Goal: Complete application form

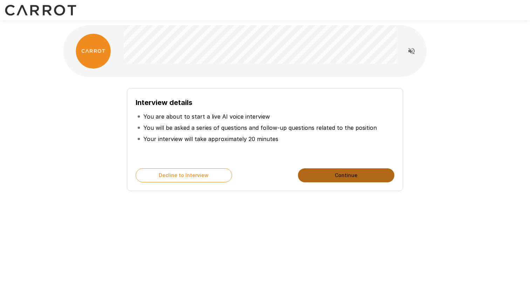
click at [349, 180] on button "Continue" at bounding box center [346, 176] width 96 height 14
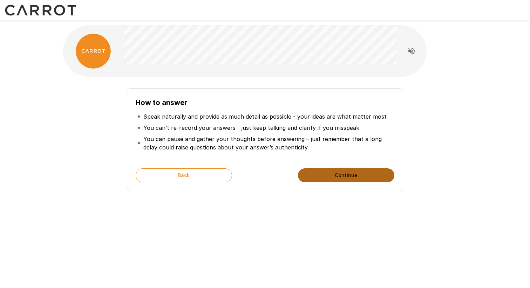
click at [342, 176] on button "Continue" at bounding box center [346, 176] width 96 height 14
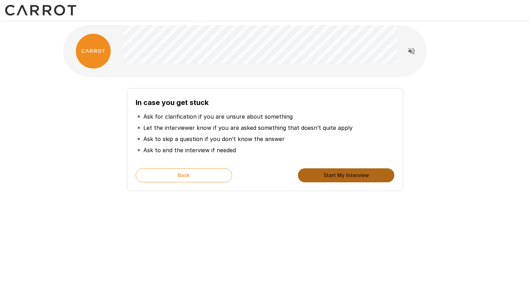
click at [361, 176] on button "Start My Interview" at bounding box center [346, 176] width 96 height 14
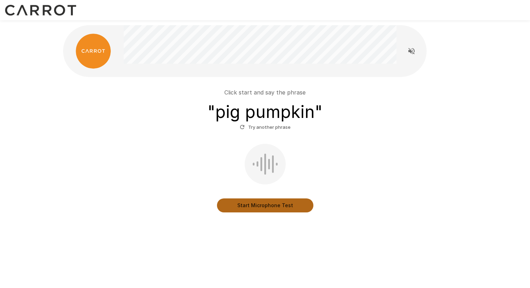
click at [267, 206] on button "Start Microphone Test" at bounding box center [265, 206] width 96 height 14
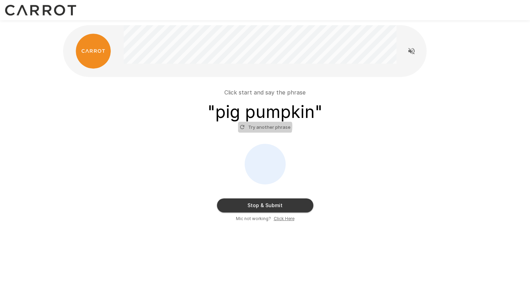
click at [261, 127] on button "Try another phrase" at bounding box center [265, 127] width 54 height 11
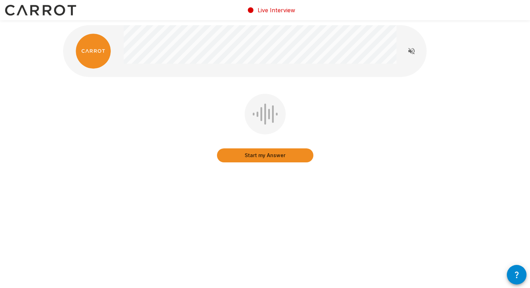
click at [271, 157] on button "Start my Answer" at bounding box center [265, 156] width 96 height 14
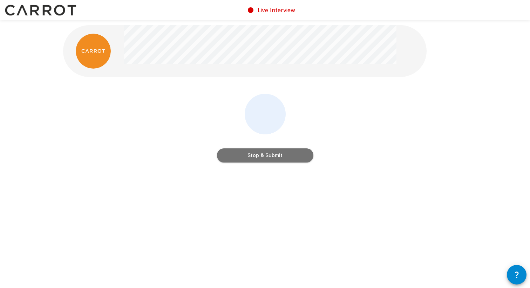
click at [277, 157] on button "Stop & Submit" at bounding box center [265, 156] width 96 height 14
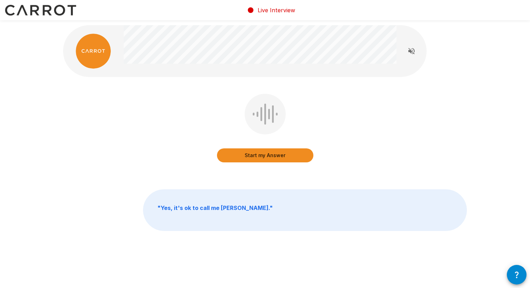
click at [265, 158] on button "Start my Answer" at bounding box center [265, 156] width 96 height 14
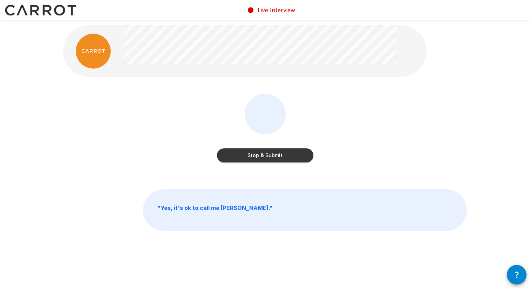
click at [272, 155] on button "Stop & Submit" at bounding box center [265, 156] width 96 height 14
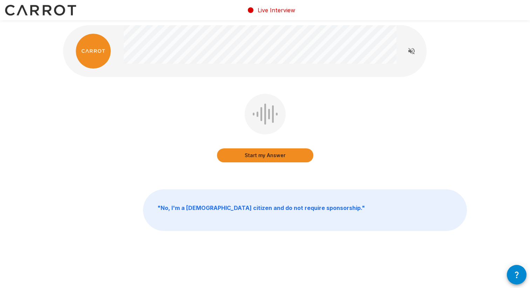
click at [278, 155] on button "Start my Answer" at bounding box center [265, 156] width 96 height 14
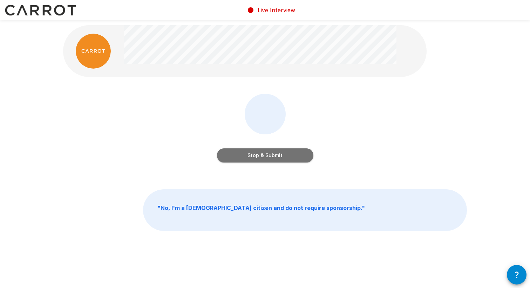
click at [273, 155] on button "Stop & Submit" at bounding box center [265, 156] width 96 height 14
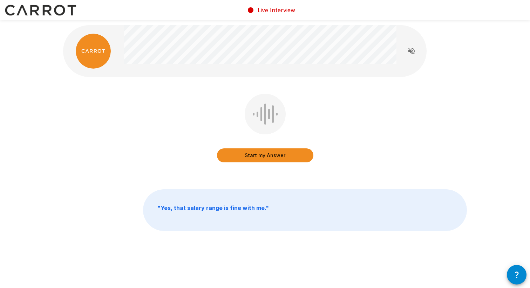
click at [269, 157] on button "Start my Answer" at bounding box center [265, 156] width 96 height 14
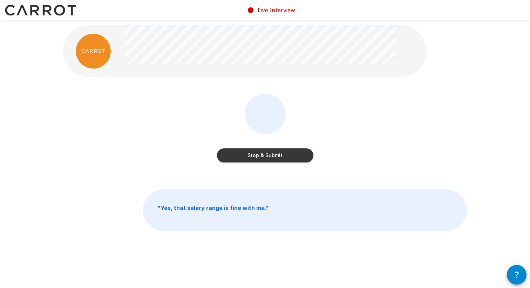
click at [274, 154] on button "Stop & Submit" at bounding box center [265, 156] width 96 height 14
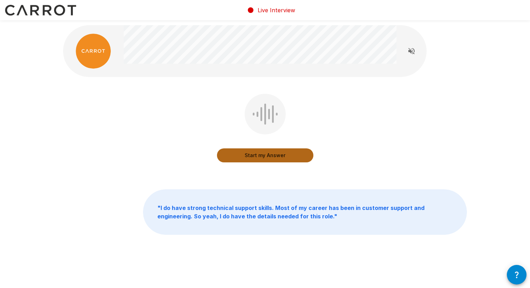
click at [275, 155] on button "Start my Answer" at bounding box center [265, 156] width 96 height 14
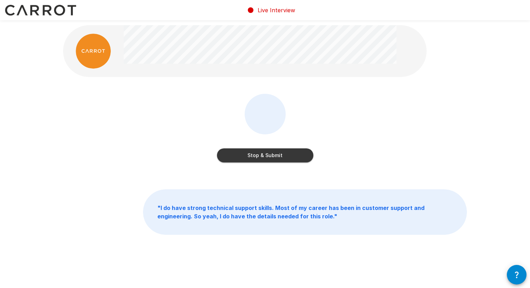
click at [273, 155] on button "Stop & Submit" at bounding box center [265, 156] width 96 height 14
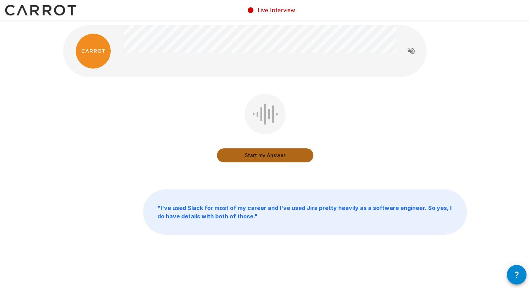
click at [269, 156] on button "Start my Answer" at bounding box center [265, 156] width 96 height 14
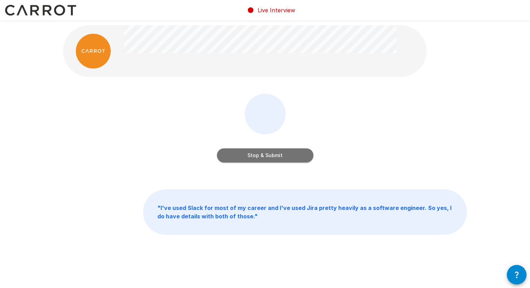
click at [272, 154] on button "Stop & Submit" at bounding box center [265, 156] width 96 height 14
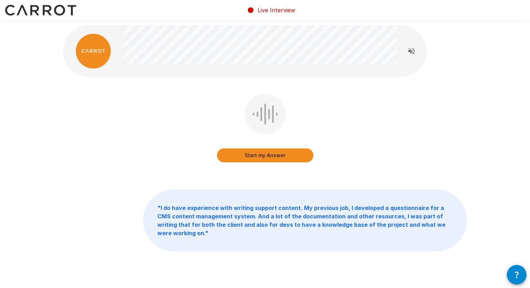
click at [268, 156] on button "Start my Answer" at bounding box center [265, 156] width 96 height 14
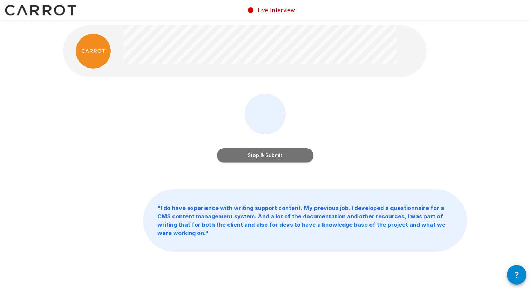
click at [258, 157] on button "Stop & Submit" at bounding box center [265, 156] width 96 height 14
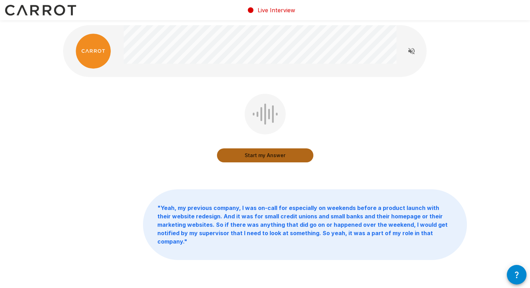
click at [273, 155] on button "Start my Answer" at bounding box center [265, 156] width 96 height 14
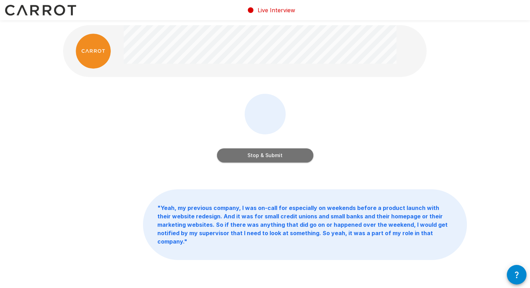
click at [276, 156] on button "Stop & Submit" at bounding box center [265, 156] width 96 height 14
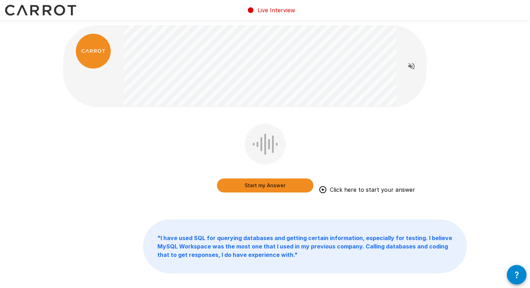
click at [266, 186] on button "Start my Answer" at bounding box center [265, 186] width 96 height 14
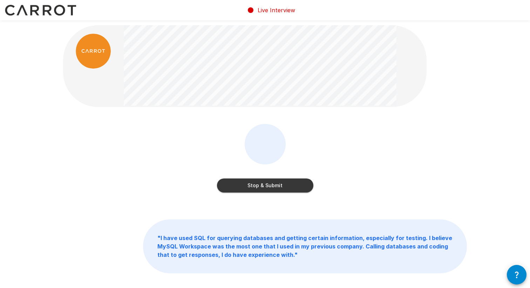
click at [272, 187] on button "Stop & Submit" at bounding box center [265, 186] width 96 height 14
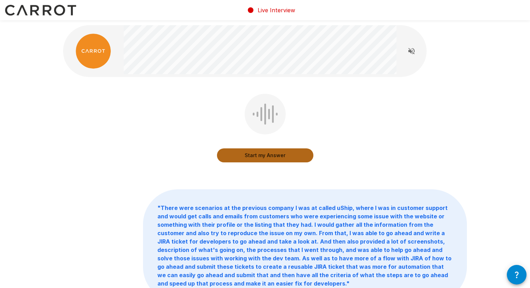
click at [264, 155] on button "Start my Answer" at bounding box center [265, 156] width 96 height 14
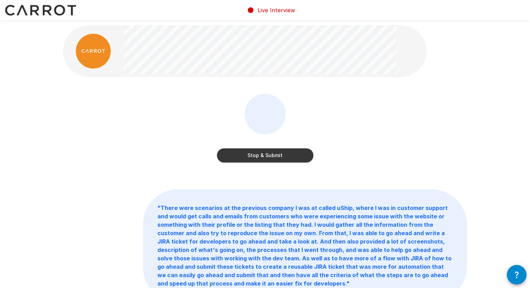
click at [272, 156] on button "Stop & Submit" at bounding box center [265, 156] width 96 height 14
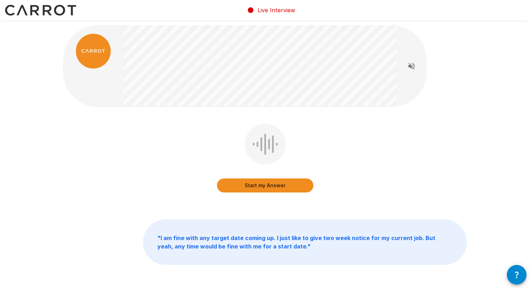
click at [272, 186] on button "Start my Answer" at bounding box center [265, 186] width 96 height 14
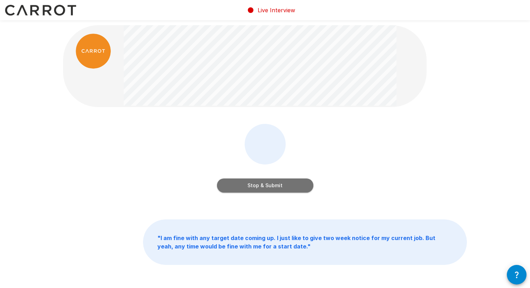
click at [270, 185] on button "Stop & Submit" at bounding box center [265, 186] width 96 height 14
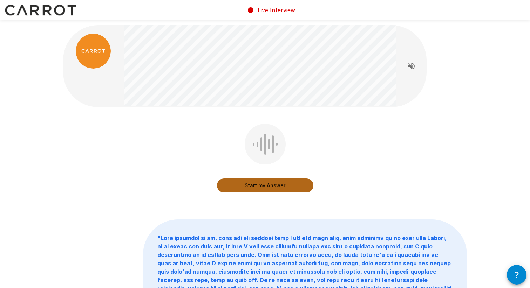
click at [269, 185] on button "Start my Answer" at bounding box center [265, 186] width 96 height 14
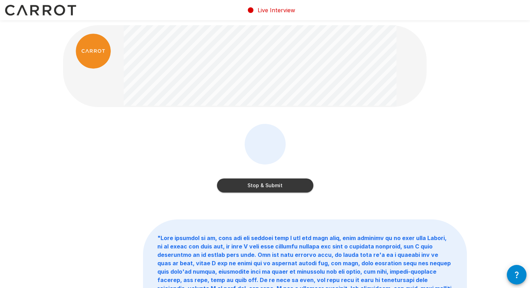
click at [286, 188] on button "Stop & Submit" at bounding box center [265, 186] width 96 height 14
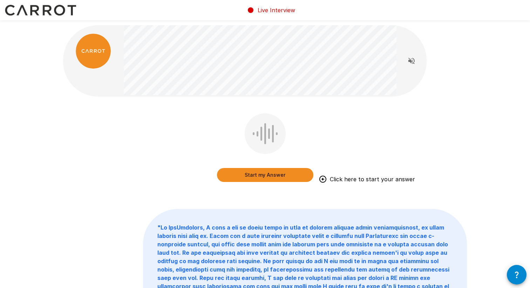
click at [270, 175] on button "Start my Answer" at bounding box center [265, 175] width 96 height 14
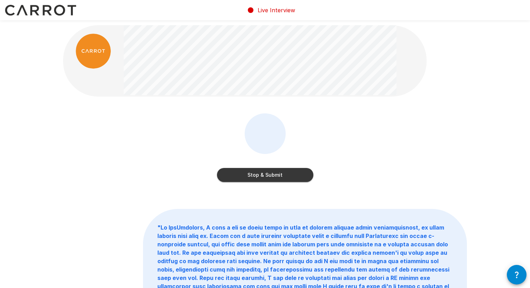
click at [271, 173] on button "Stop & Submit" at bounding box center [265, 175] width 96 height 14
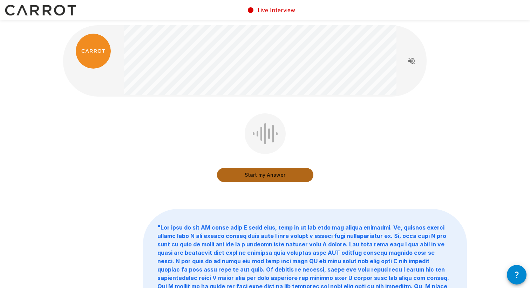
click at [274, 177] on button "Start my Answer" at bounding box center [265, 175] width 96 height 14
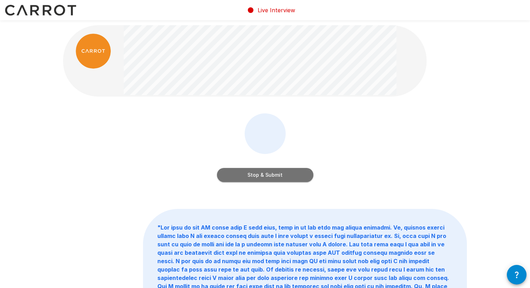
click at [282, 176] on button "Stop & Submit" at bounding box center [265, 175] width 96 height 14
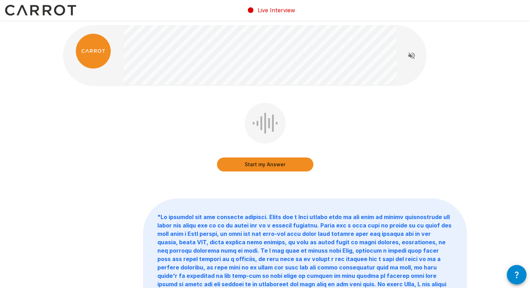
click at [269, 165] on button "Start my Answer" at bounding box center [265, 165] width 96 height 14
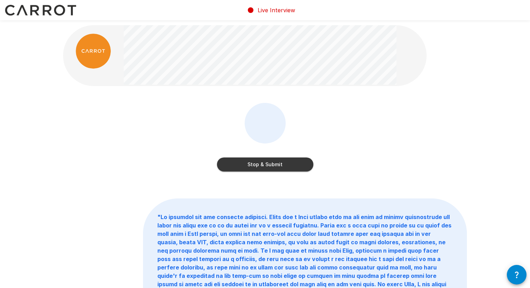
click at [264, 164] on button "Stop & Submit" at bounding box center [265, 165] width 96 height 14
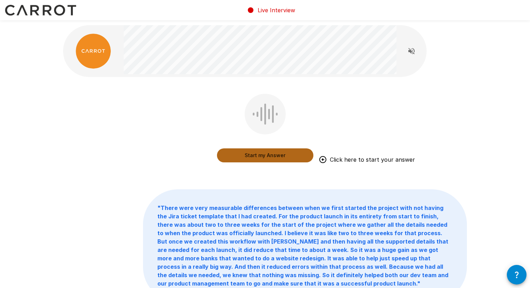
click at [265, 155] on button "Start my Answer" at bounding box center [265, 156] width 96 height 14
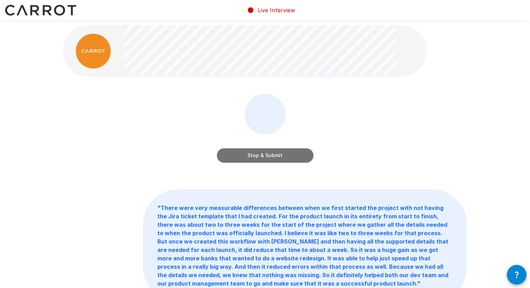
click at [278, 159] on button "Stop & Submit" at bounding box center [265, 156] width 96 height 14
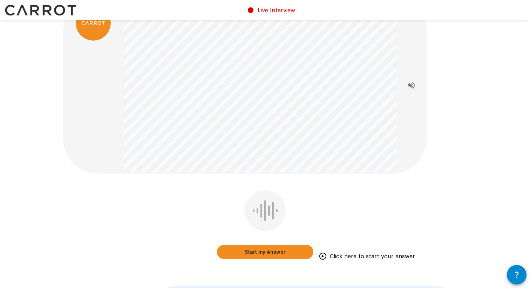
scroll to position [36, 0]
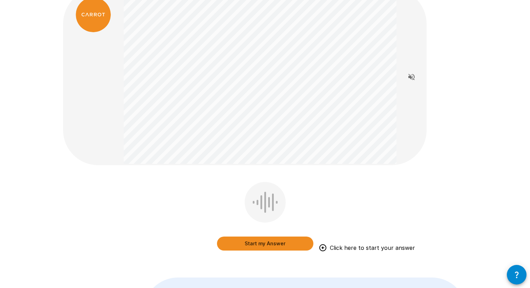
click at [279, 243] on button "Start my Answer" at bounding box center [265, 244] width 96 height 14
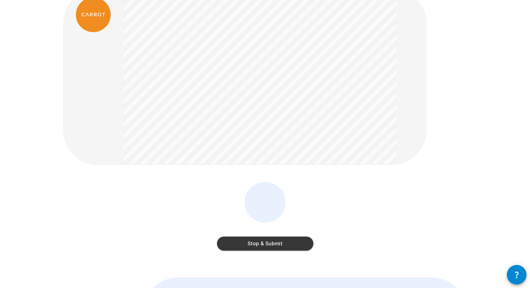
click at [269, 244] on button "Stop & Submit" at bounding box center [265, 244] width 96 height 14
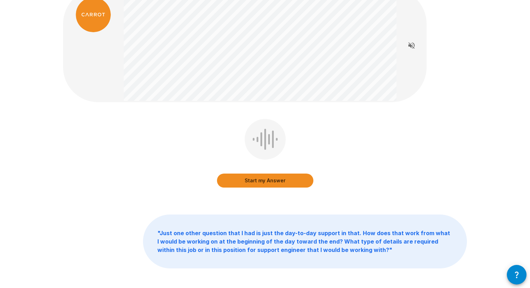
click at [266, 181] on button "Start my Answer" at bounding box center [265, 181] width 96 height 14
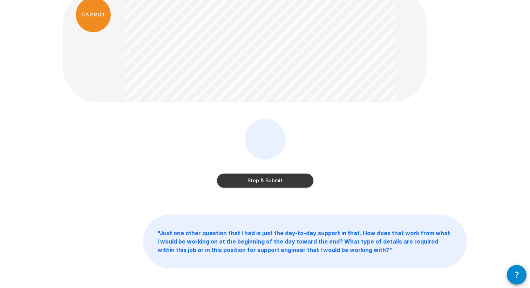
click at [265, 179] on button "Stop & Submit" at bounding box center [265, 181] width 96 height 14
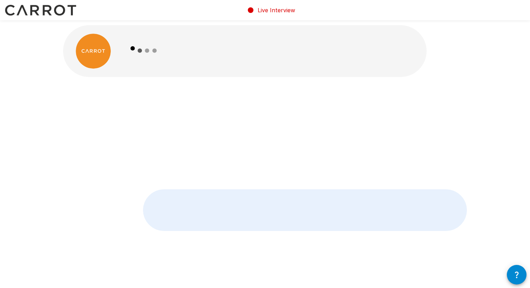
scroll to position [0, 0]
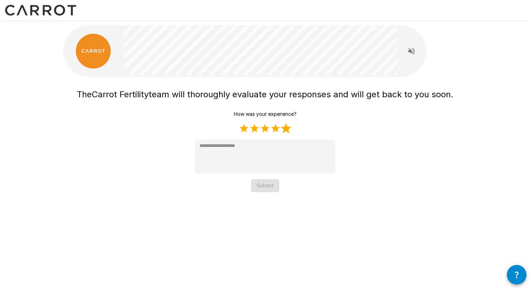
click at [287, 130] on label "5 Stars" at bounding box center [286, 128] width 11 height 11
type textarea "*"
click at [265, 186] on button "Submit" at bounding box center [265, 185] width 28 height 13
